Goal: Information Seeking & Learning: Learn about a topic

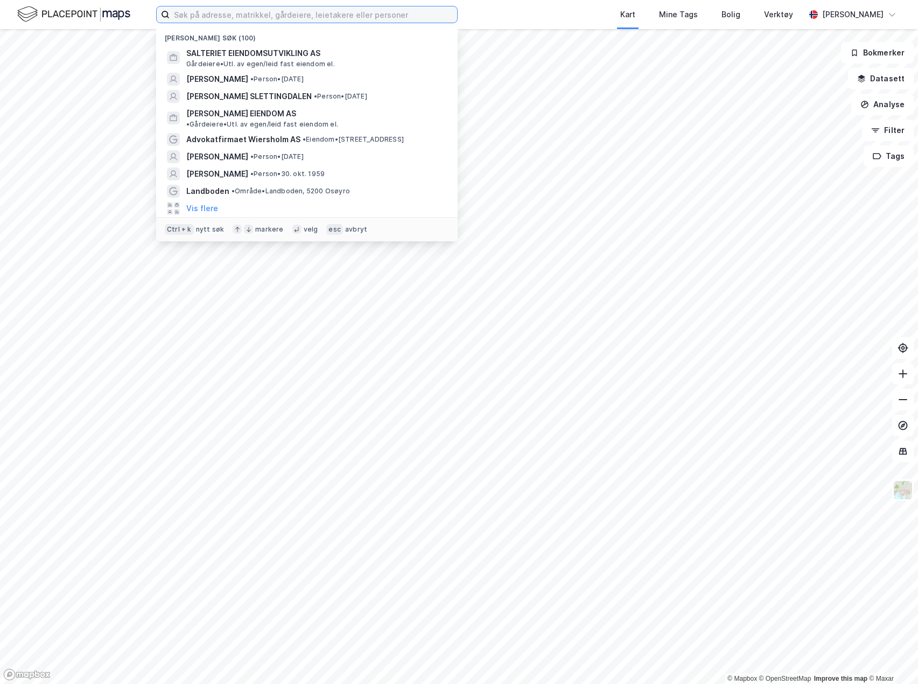
click at [293, 15] on input at bounding box center [314, 14] width 288 height 16
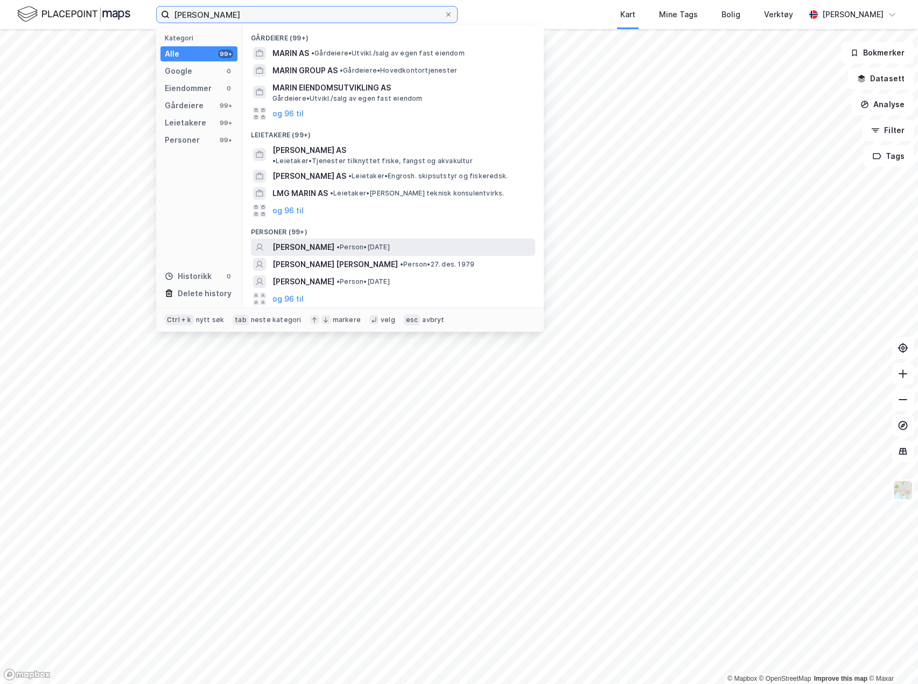
type input "[PERSON_NAME]"
click at [329, 241] on span "[PERSON_NAME]" at bounding box center [304, 247] width 62 height 13
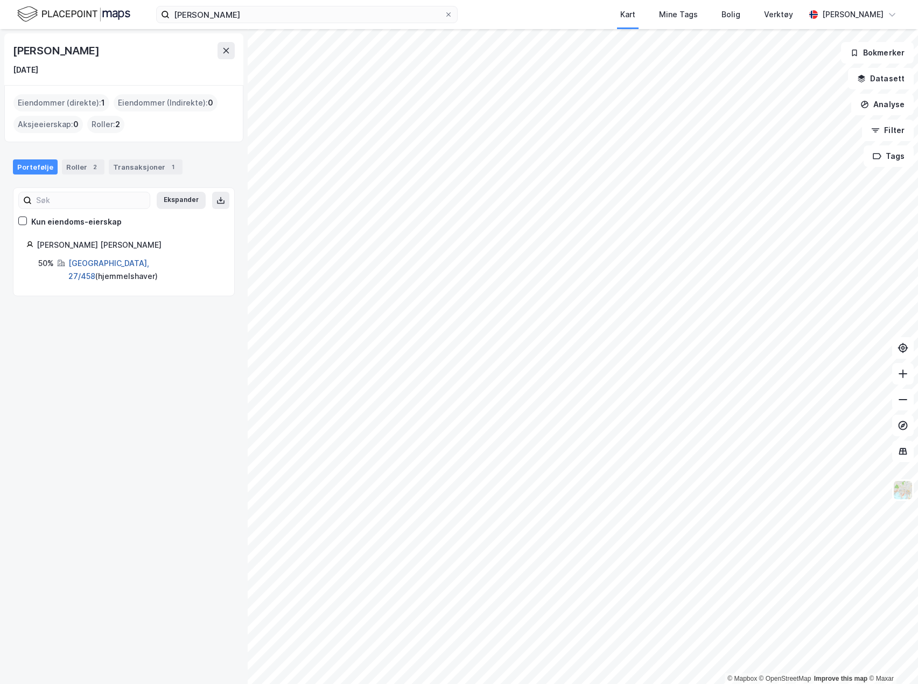
click at [99, 263] on link "[GEOGRAPHIC_DATA], 27/458" at bounding box center [108, 270] width 81 height 22
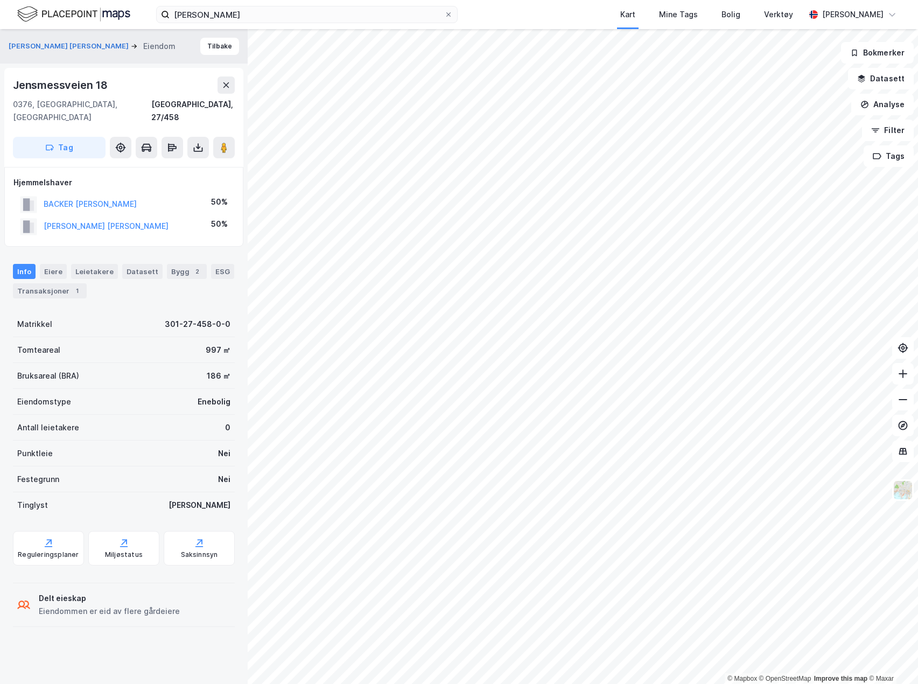
click at [53, 82] on div "Jensmessveien 18" at bounding box center [61, 84] width 97 height 17
click at [48, 283] on div "Transaksjoner 1" at bounding box center [50, 290] width 74 height 15
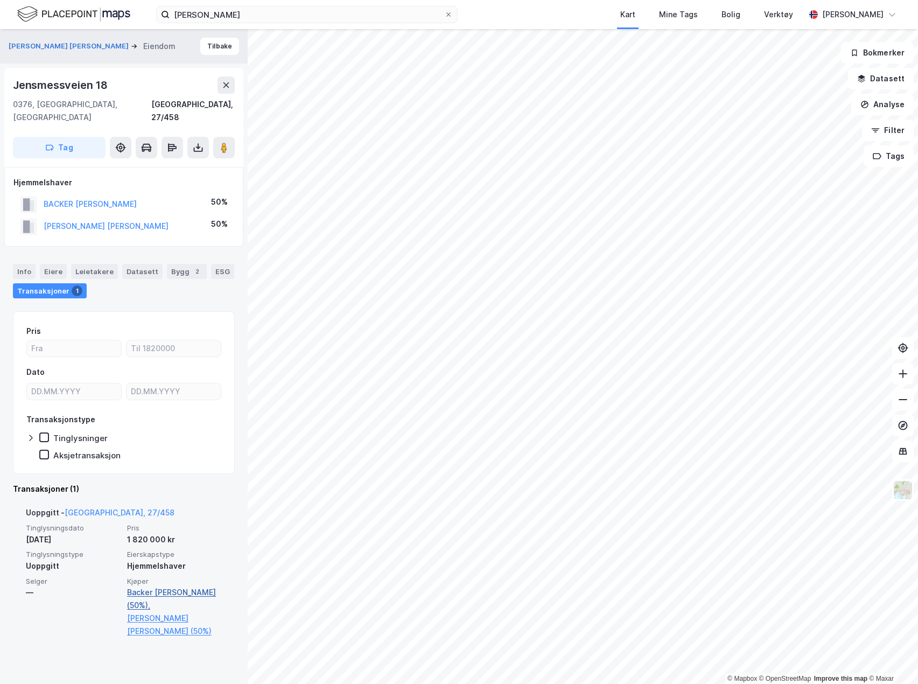
click at [148, 587] on link "Backer [PERSON_NAME] (50%)," at bounding box center [174, 599] width 95 height 26
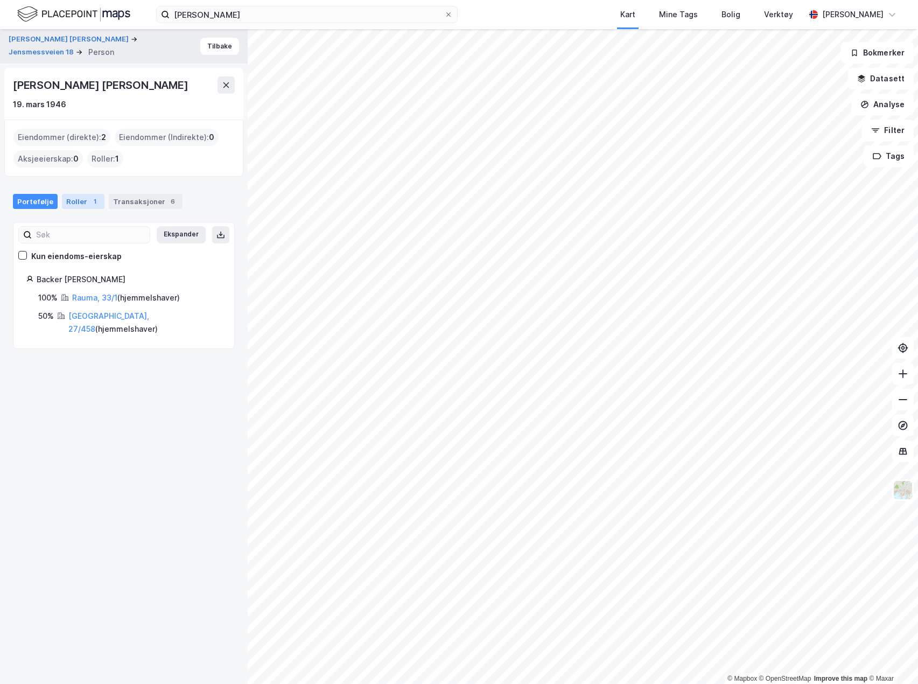
click at [77, 203] on div "Roller 1" at bounding box center [83, 201] width 43 height 15
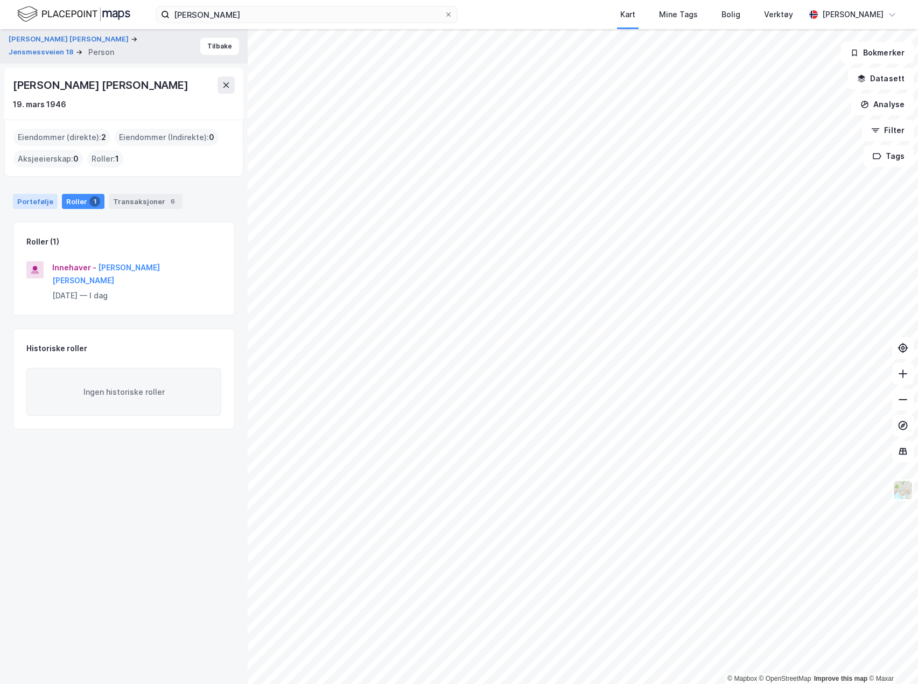
click at [40, 207] on div "Portefølje" at bounding box center [35, 201] width 45 height 15
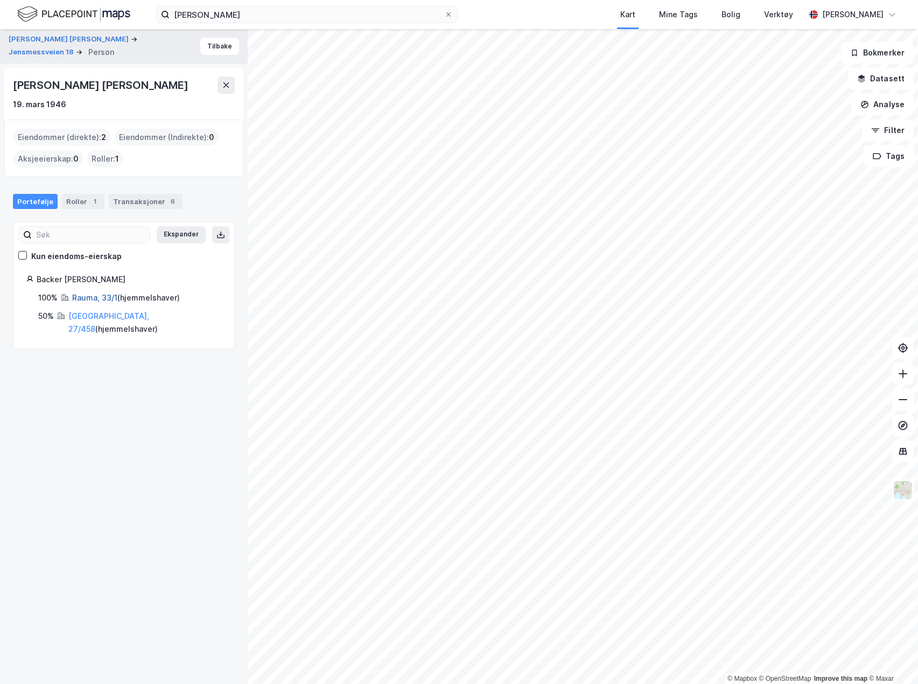
click at [91, 298] on link "Rauma, 33/1" at bounding box center [94, 297] width 45 height 9
